Goal: Task Accomplishment & Management: Use online tool/utility

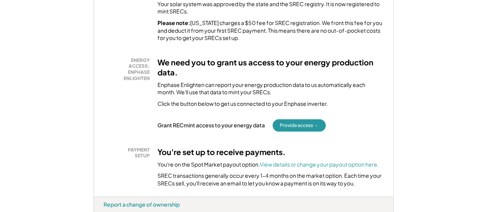
scroll to position [183, 0]
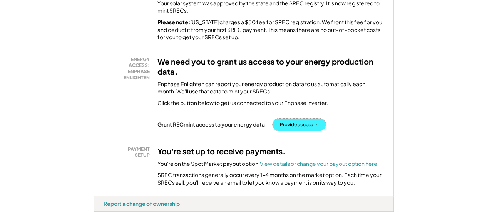
click at [299, 123] on button "Provide access →" at bounding box center [298, 124] width 53 height 12
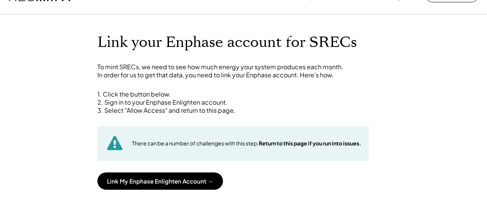
scroll to position [25, 0]
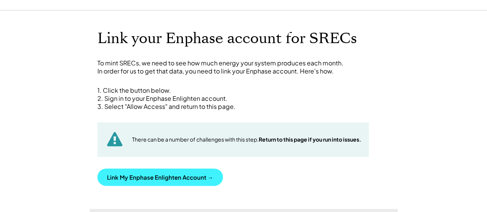
click at [175, 177] on button "Link My Enphase Enlighten Account →" at bounding box center [159, 176] width 125 height 17
click at [160, 176] on button "Link My Enphase Enlighten Account →" at bounding box center [159, 176] width 125 height 17
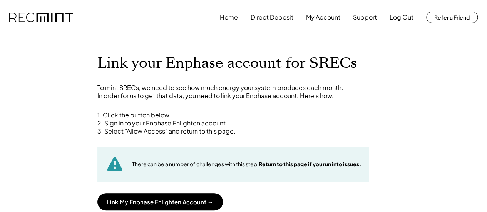
click at [38, 15] on img at bounding box center [41, 18] width 64 height 10
